Goal: Find specific page/section: Find specific page/section

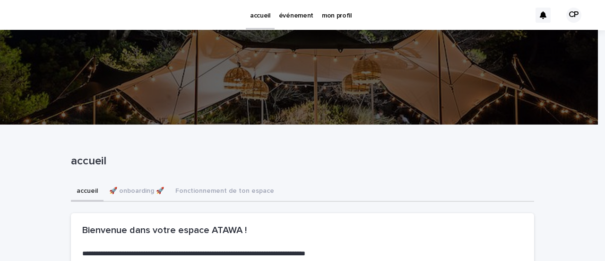
click at [285, 17] on p "événement" at bounding box center [296, 10] width 35 height 20
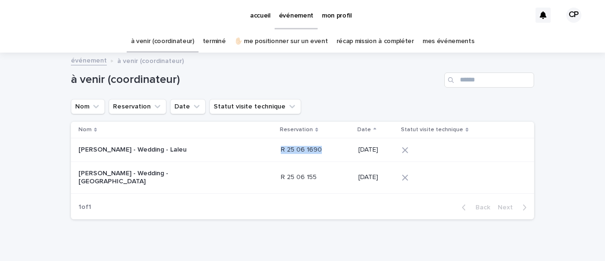
drag, startPoint x: 316, startPoint y: 149, endPoint x: 278, endPoint y: 151, distance: 38.4
click at [281, 151] on p "R 25 06 1690" at bounding box center [302, 149] width 43 height 10
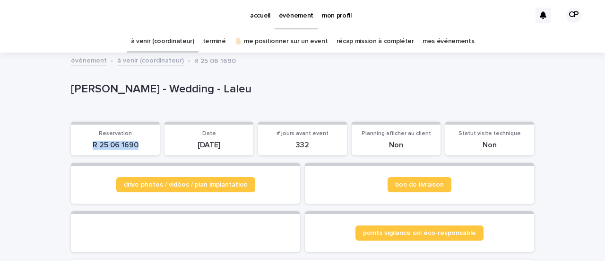
drag, startPoint x: 123, startPoint y: 144, endPoint x: 90, endPoint y: 147, distance: 33.7
click at [90, 148] on p "R 25 06 1690" at bounding box center [116, 144] width 78 height 9
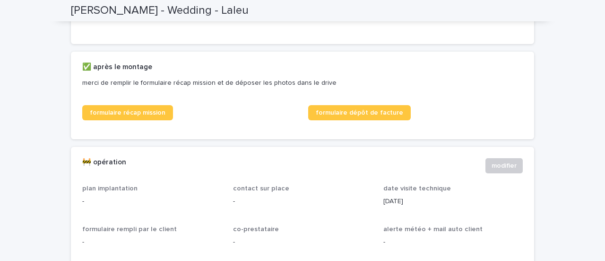
scroll to position [568, 0]
